Goal: Task Accomplishment & Management: Manage account settings

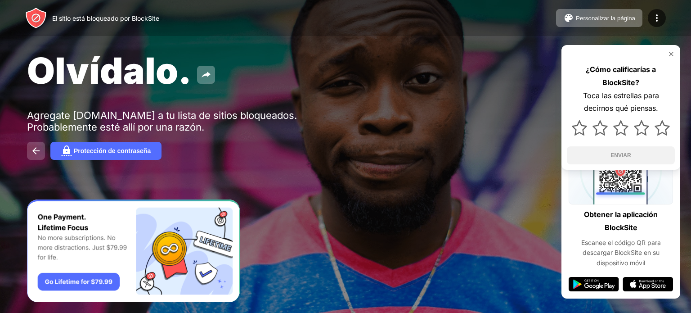
click at [32, 149] on img at bounding box center [36, 150] width 11 height 11
click at [653, 23] on img at bounding box center [657, 18] width 11 height 11
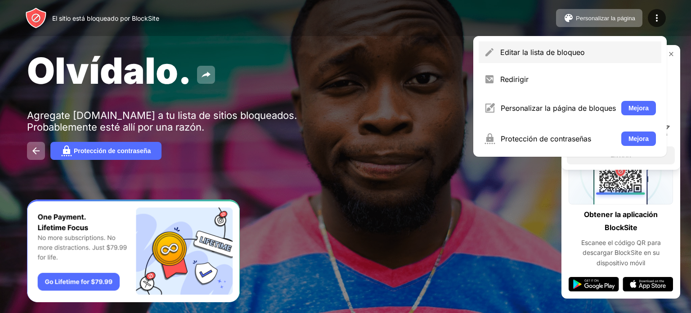
click at [563, 48] on font "Editar la lista de bloqueo" at bounding box center [543, 52] width 85 height 9
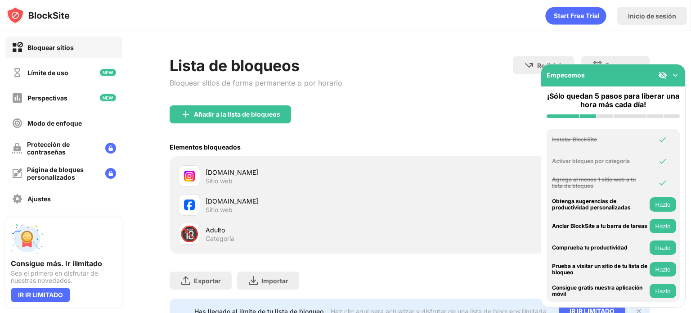
click at [673, 75] on img at bounding box center [675, 75] width 9 height 9
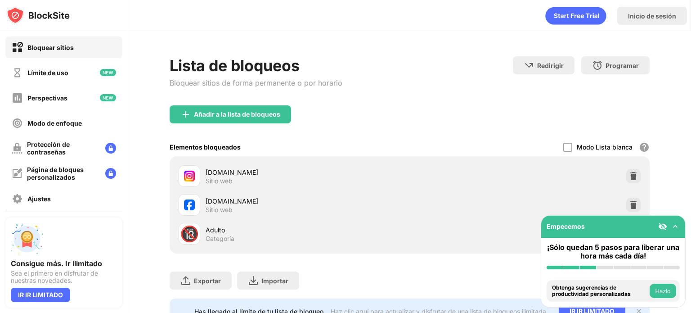
click at [635, 205] on div "[DOMAIN_NAME] Sitio web" at bounding box center [410, 204] width 470 height 29
click at [631, 205] on img at bounding box center [633, 204] width 9 height 9
